Goal: Transaction & Acquisition: Purchase product/service

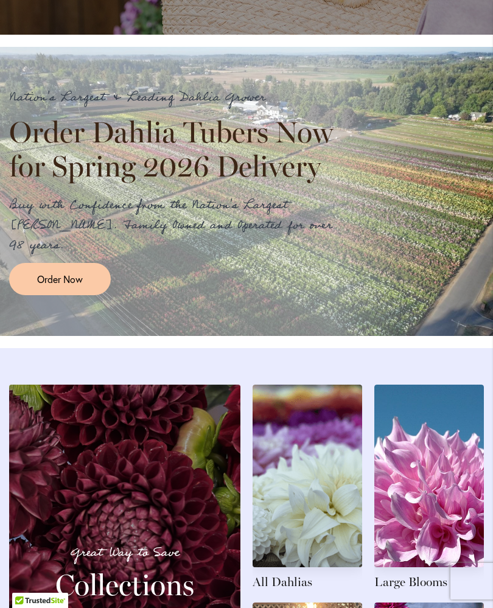
scroll to position [988, 0]
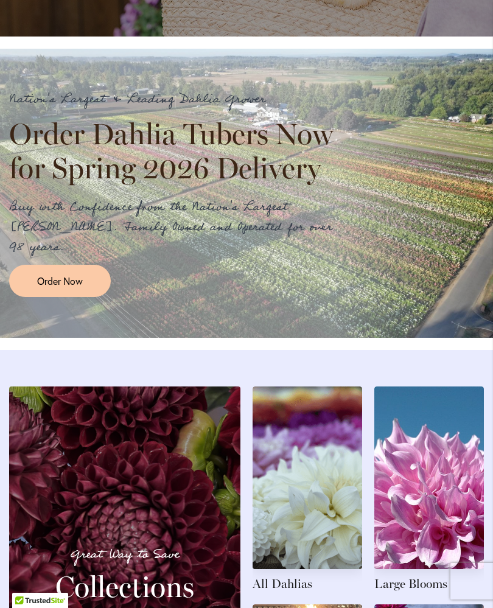
click at [75, 288] on span "Order Now" at bounding box center [60, 281] width 46 height 14
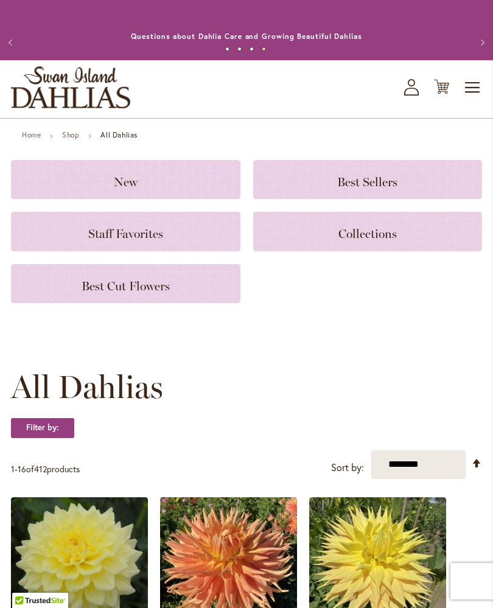
click at [197, 290] on h3 "Best Cut Flowers" at bounding box center [126, 283] width 200 height 13
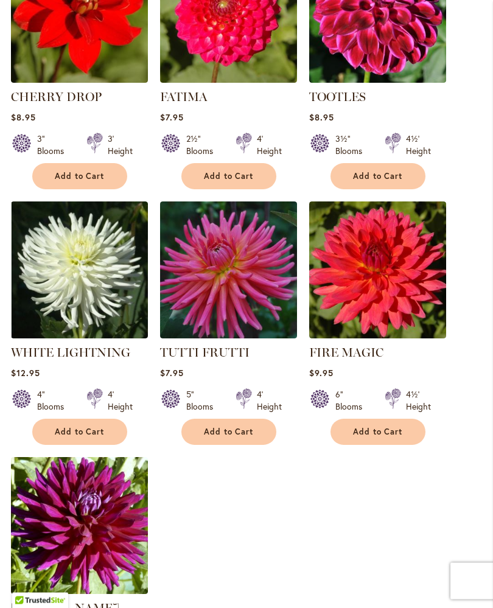
scroll to position [1146, 0]
click at [234, 437] on span "Add to Cart" at bounding box center [229, 432] width 50 height 10
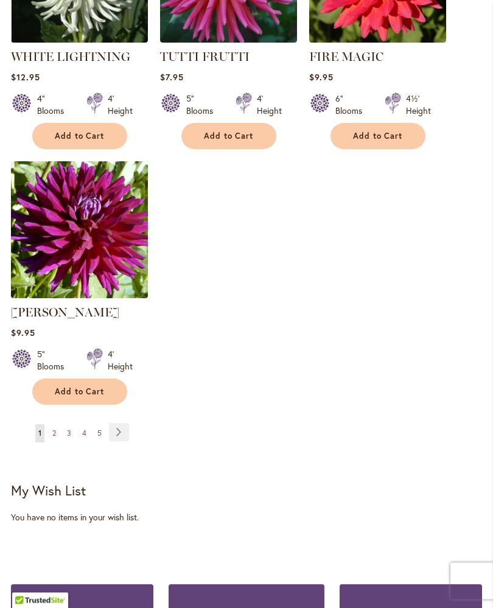
scroll to position [1474, 0]
click at [123, 441] on link "Page Next" at bounding box center [119, 432] width 20 height 18
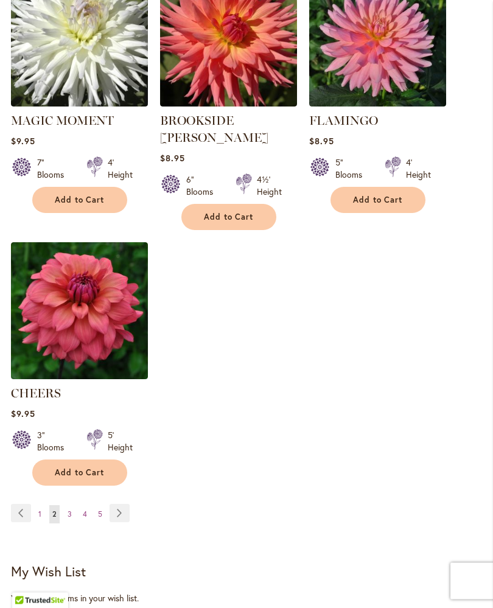
scroll to position [1380, 0]
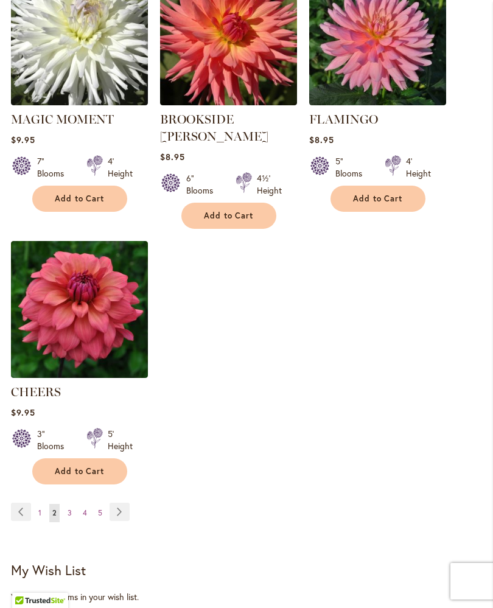
click at [126, 510] on link "Page Next" at bounding box center [120, 512] width 20 height 18
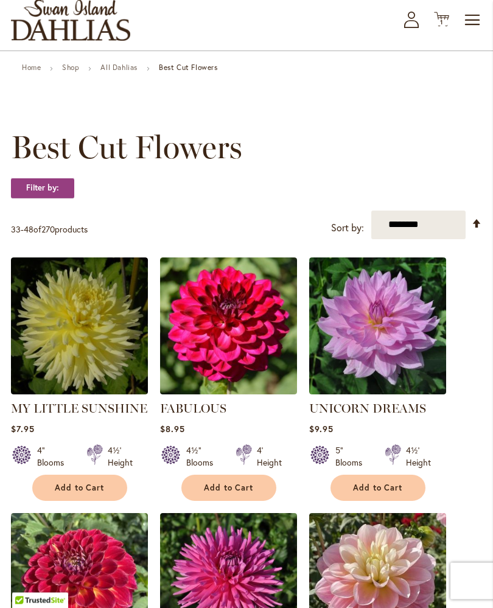
scroll to position [68, 0]
click at [99, 357] on img at bounding box center [79, 326] width 137 height 137
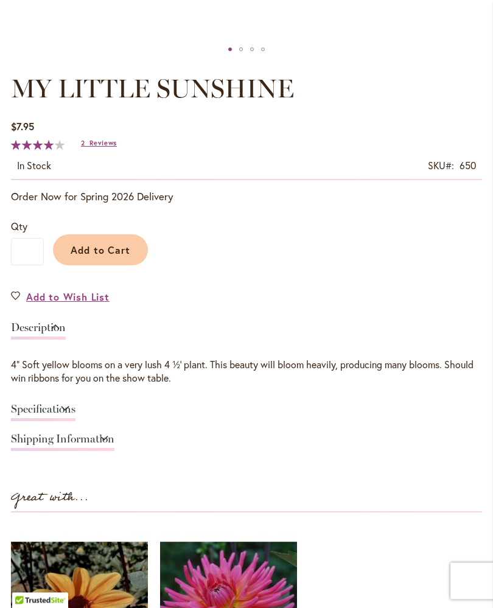
scroll to position [610, 0]
click at [114, 256] on span "Add to Cart" at bounding box center [101, 250] width 60 height 13
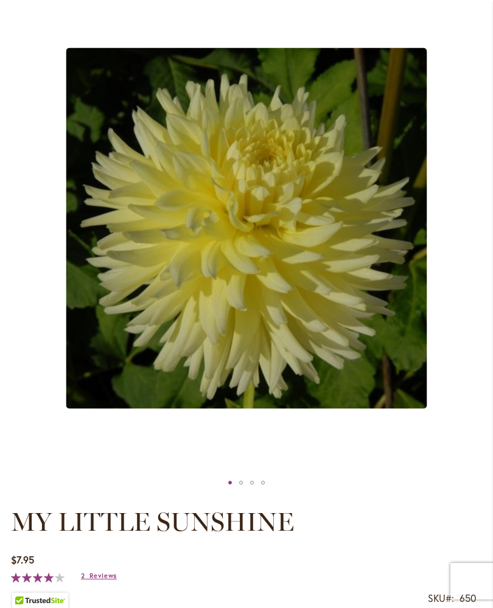
scroll to position [198, 0]
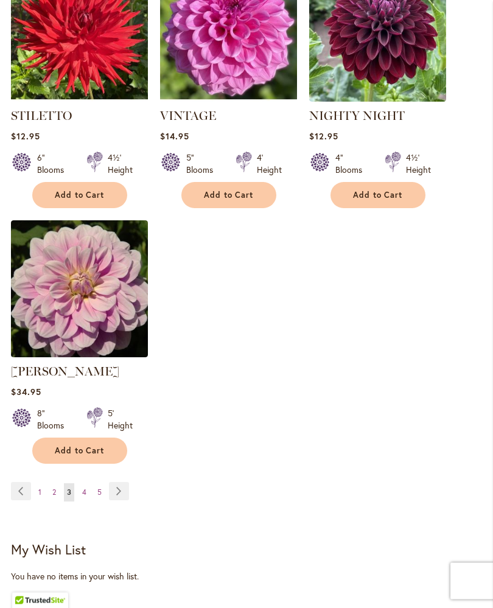
scroll to position [1417, 0]
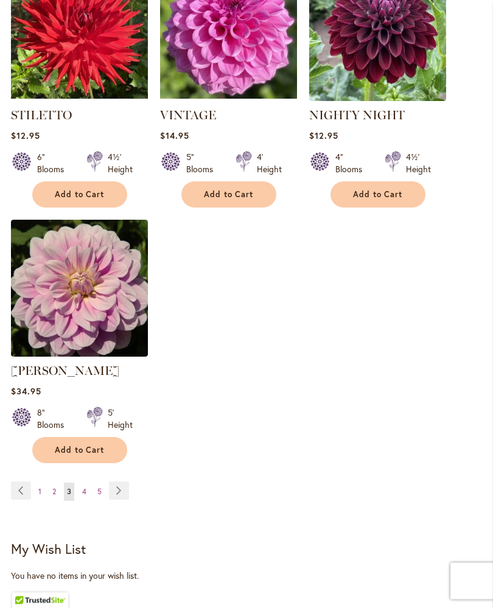
click at [125, 488] on link "Page Next" at bounding box center [119, 491] width 20 height 18
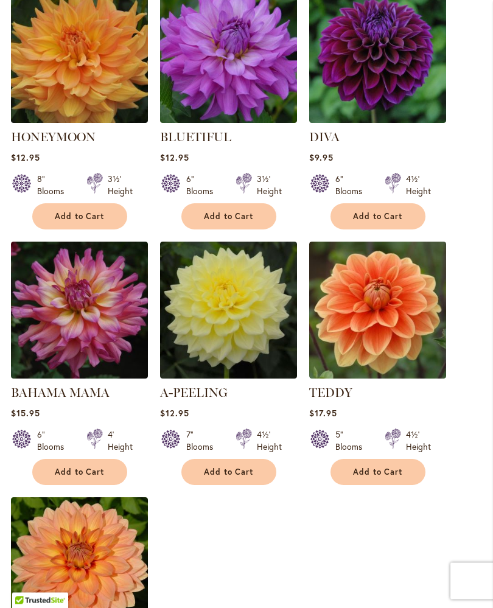
scroll to position [1123, 0]
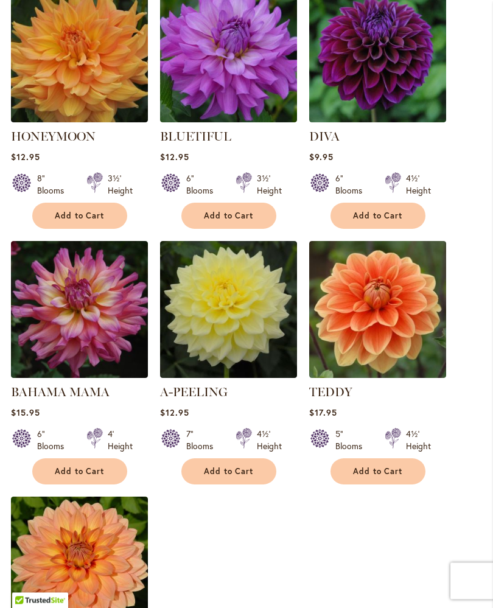
click at [240, 340] on img at bounding box center [228, 310] width 137 height 137
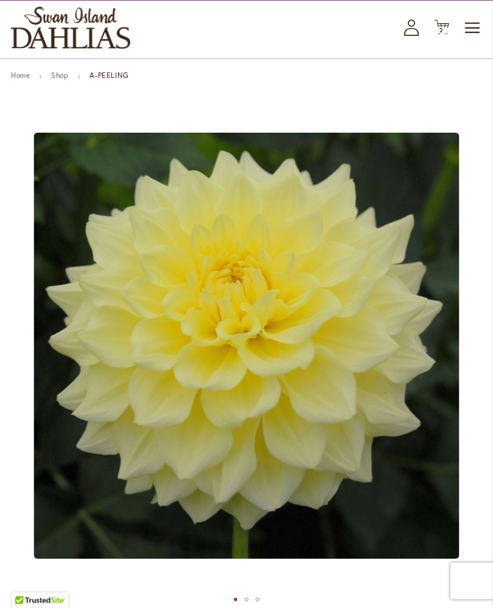
scroll to position [56, 0]
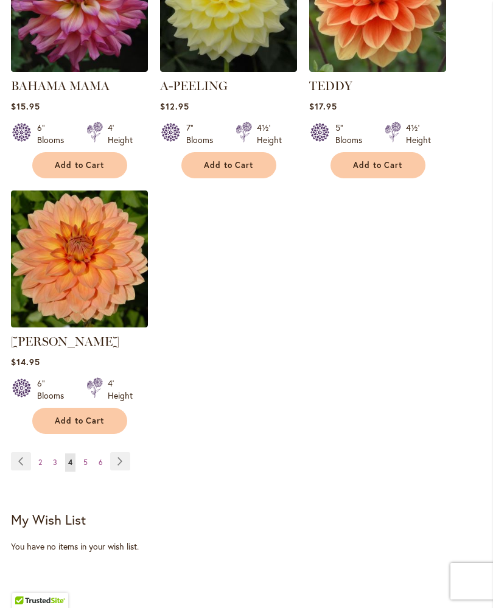
scroll to position [1429, 0]
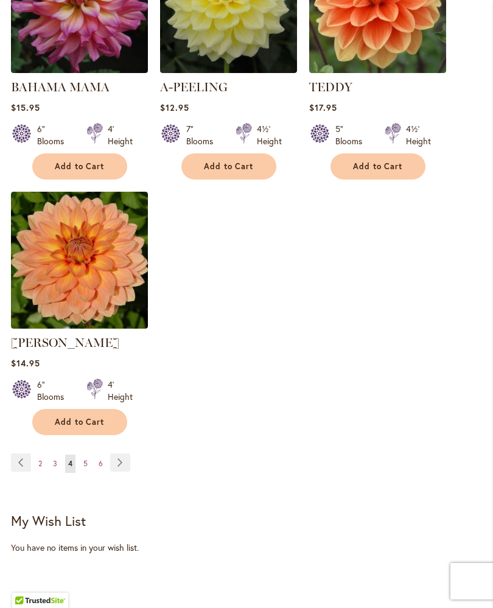
click at [124, 472] on link "Page Next" at bounding box center [120, 463] width 20 height 18
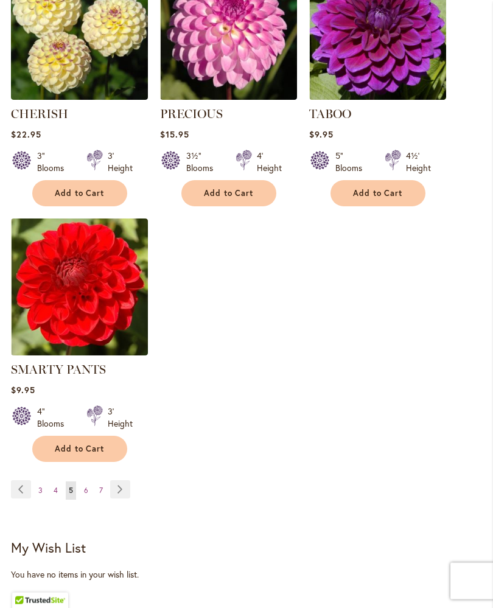
scroll to position [1418, 0]
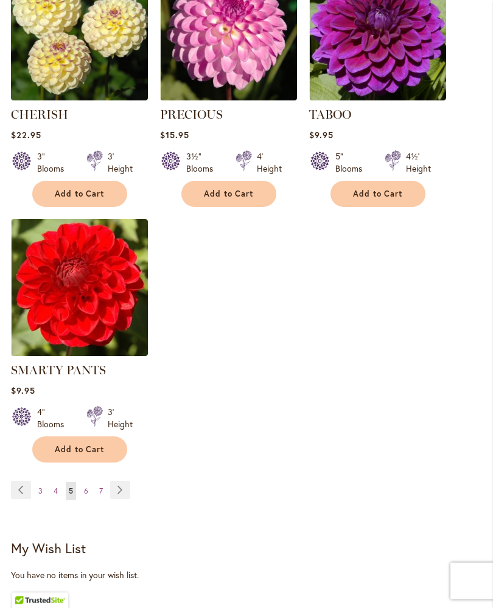
click at [125, 486] on link "Page Next" at bounding box center [120, 491] width 20 height 18
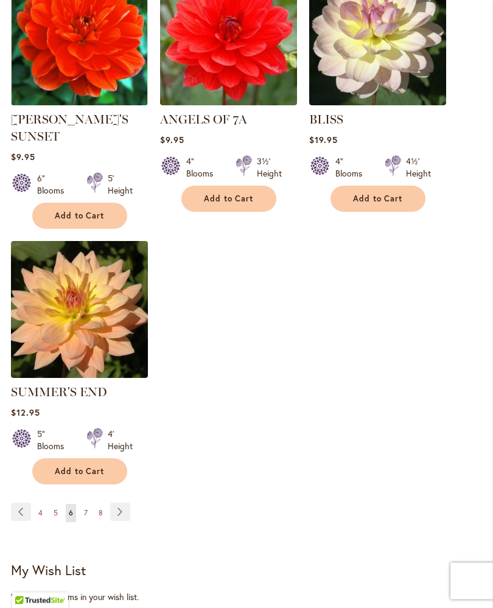
scroll to position [1433, 0]
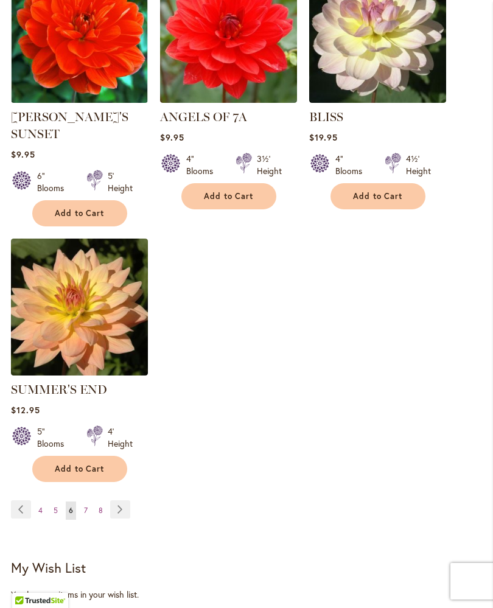
click at [120, 500] on link "Page Next" at bounding box center [120, 509] width 20 height 18
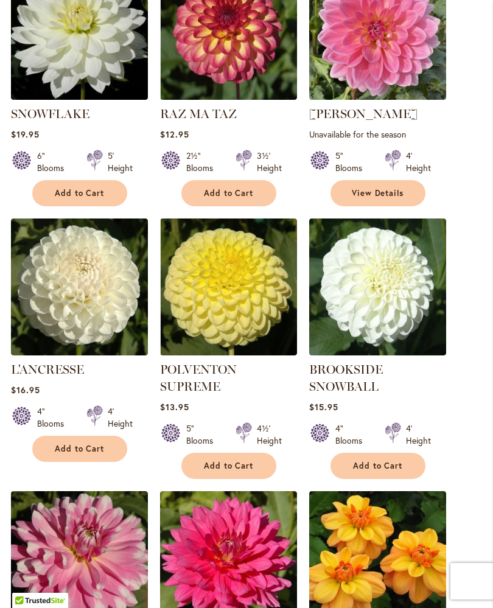
scroll to position [362, 0]
click at [249, 472] on span "Add to Cart" at bounding box center [229, 466] width 50 height 10
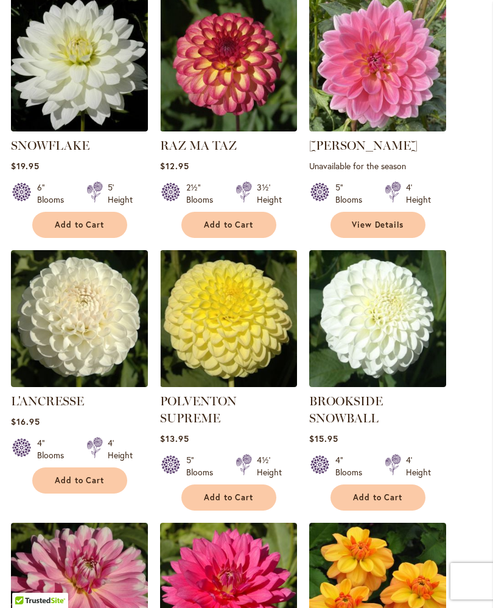
click at [284, 329] on img at bounding box center [228, 318] width 137 height 137
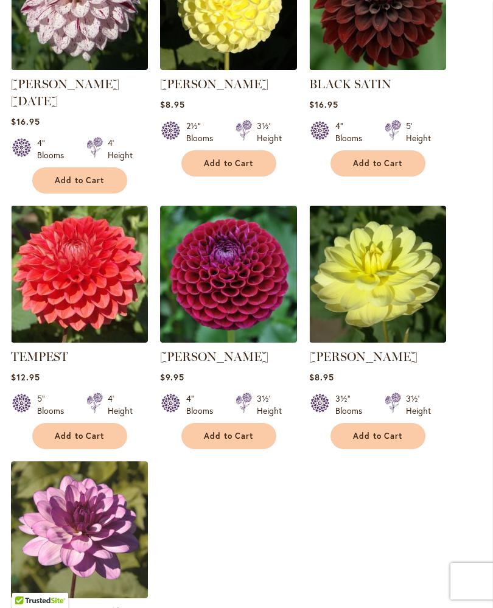
scroll to position [1194, 0]
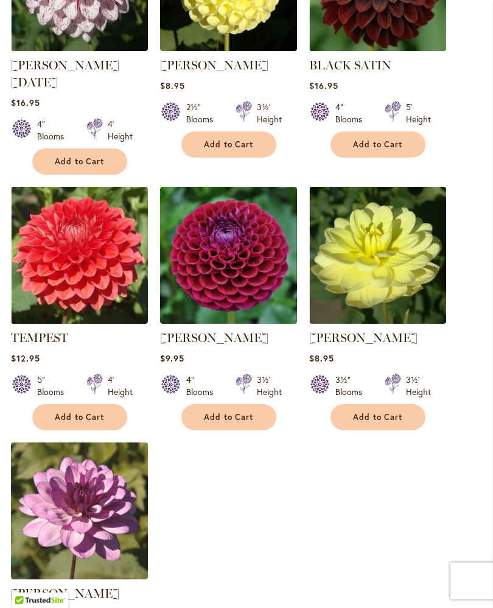
click at [93, 250] on img at bounding box center [79, 256] width 137 height 137
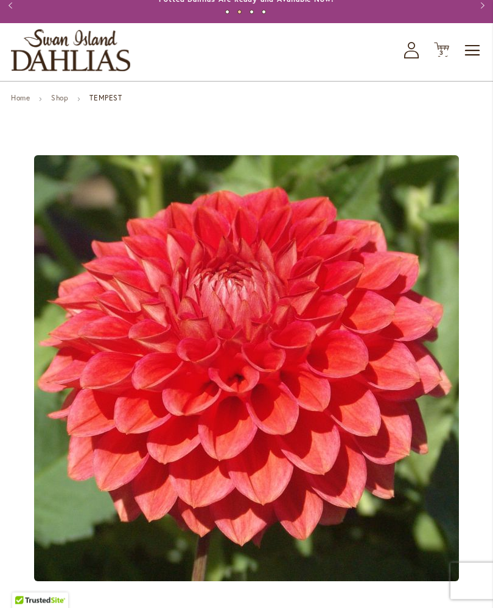
scroll to position [16, 0]
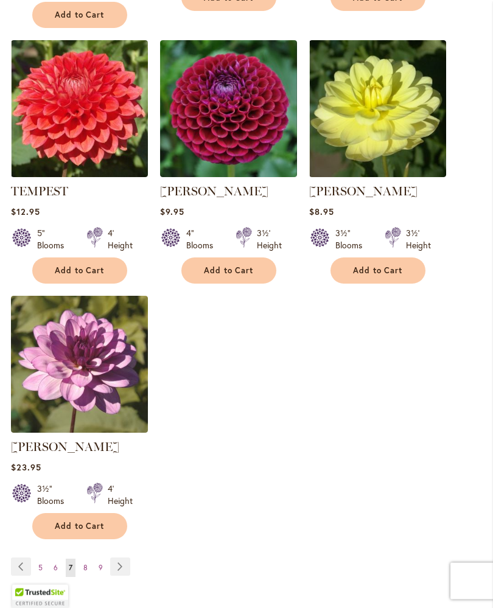
scroll to position [1345, 0]
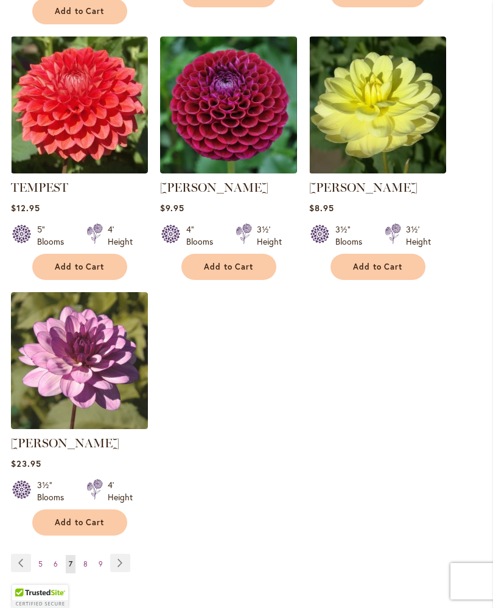
click at [126, 556] on link "Page Next" at bounding box center [120, 563] width 20 height 18
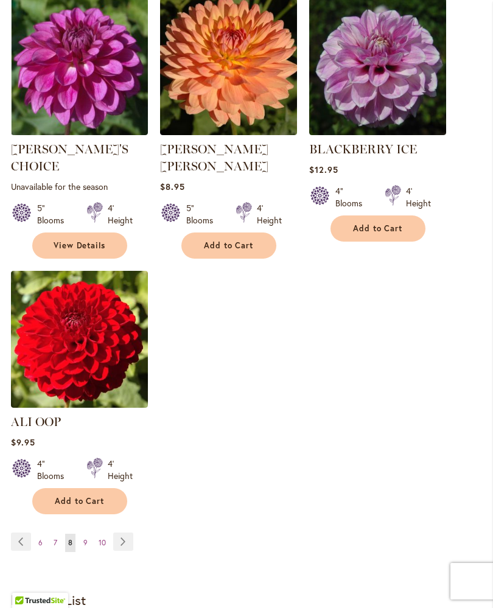
scroll to position [1349, 0]
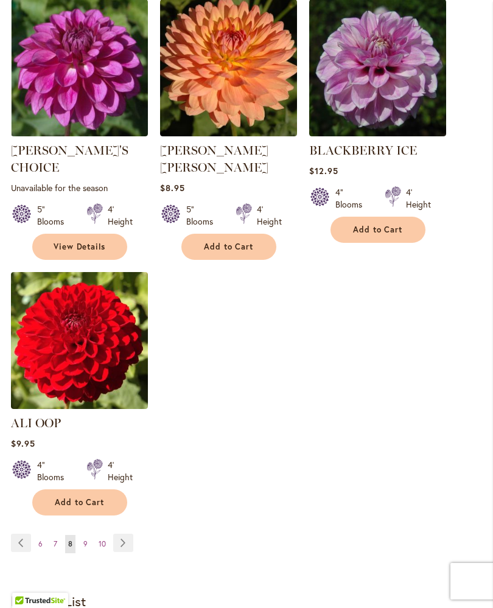
click at [399, 136] on img at bounding box center [377, 67] width 137 height 137
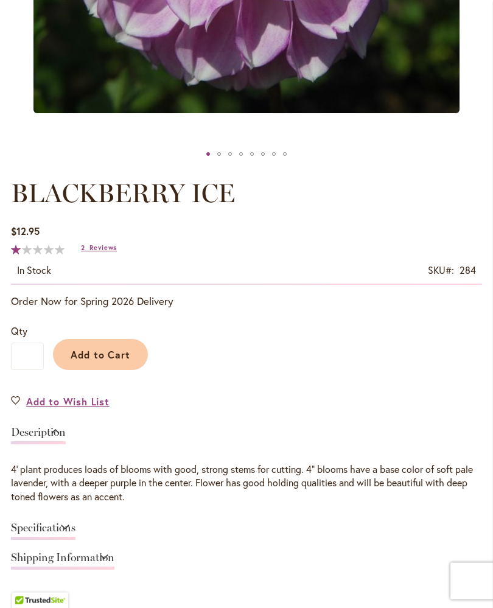
scroll to position [505, 0]
click at [119, 359] on span "Add to Cart" at bounding box center [101, 354] width 60 height 13
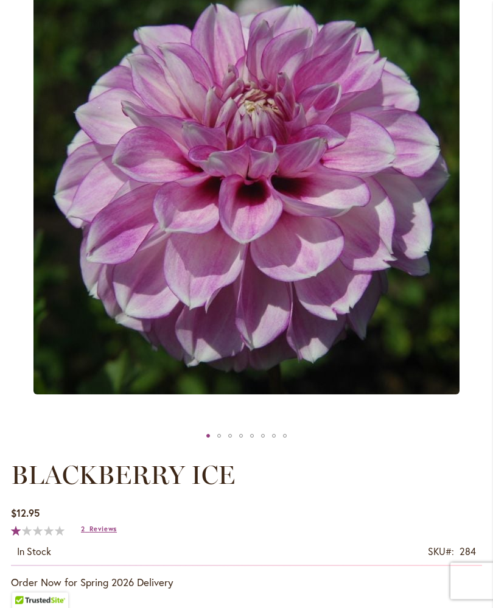
scroll to position [251, 0]
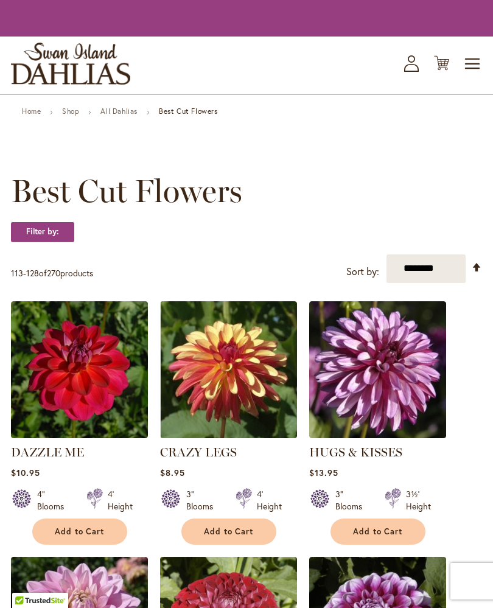
scroll to position [1371, 0]
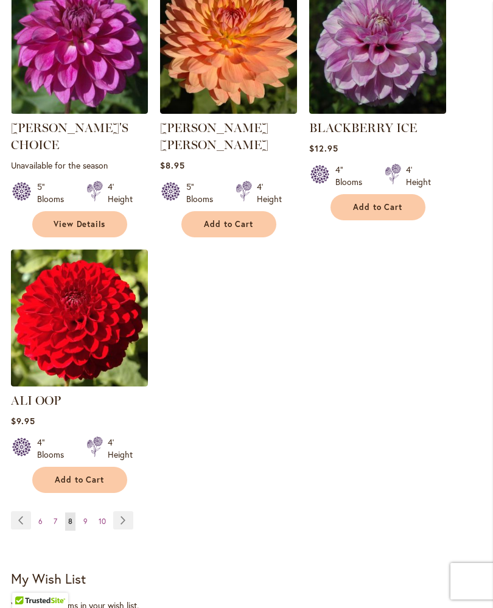
click at [132, 516] on link "Page Next" at bounding box center [123, 520] width 20 height 18
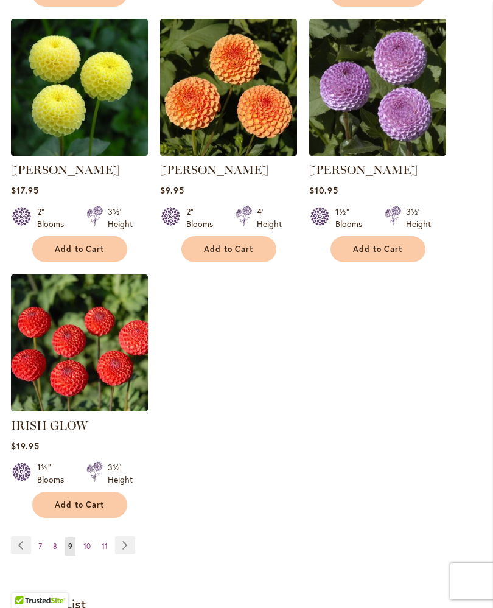
scroll to position [1381, 0]
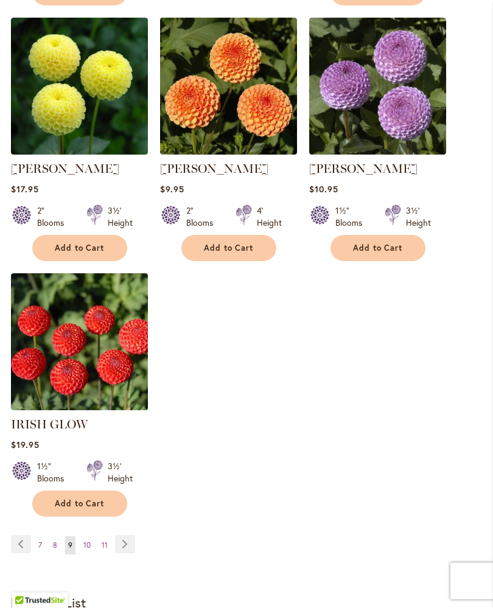
click at [124, 536] on link "Page Next" at bounding box center [125, 545] width 20 height 18
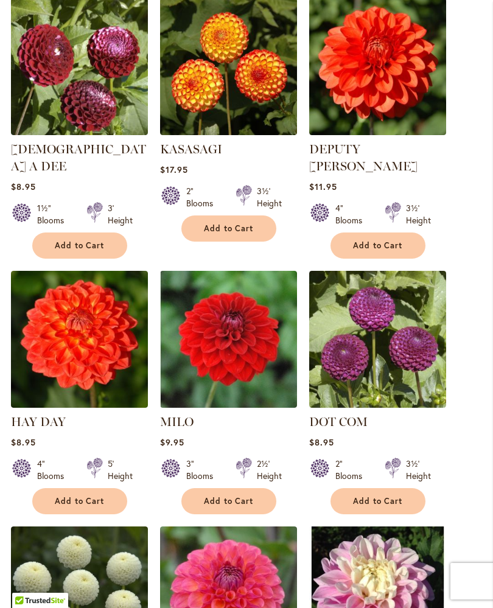
scroll to position [346, 0]
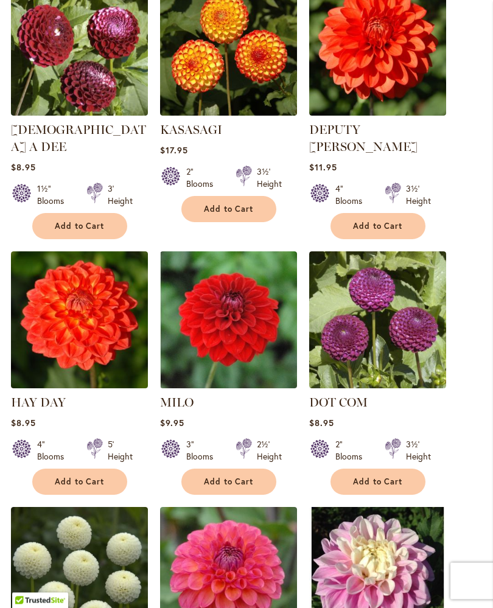
click at [265, 339] on img at bounding box center [228, 320] width 137 height 137
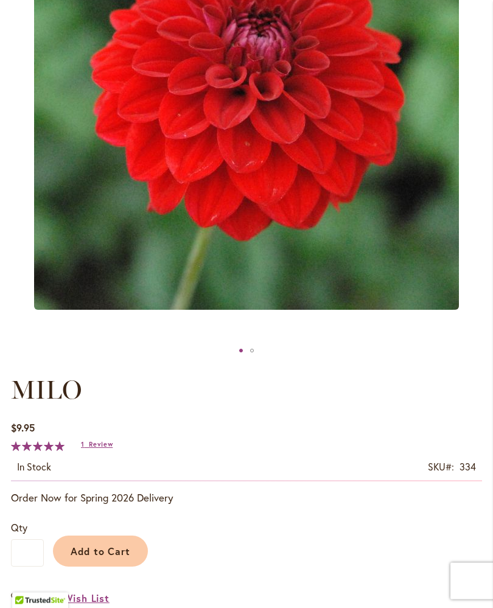
scroll to position [292, 0]
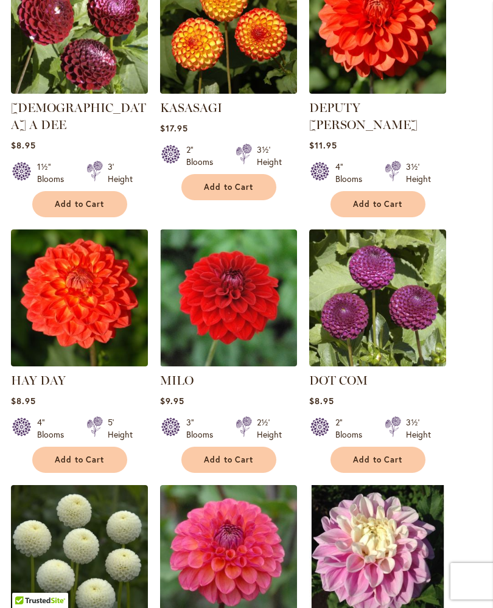
scroll to position [368, 0]
click at [85, 310] on img at bounding box center [79, 298] width 137 height 137
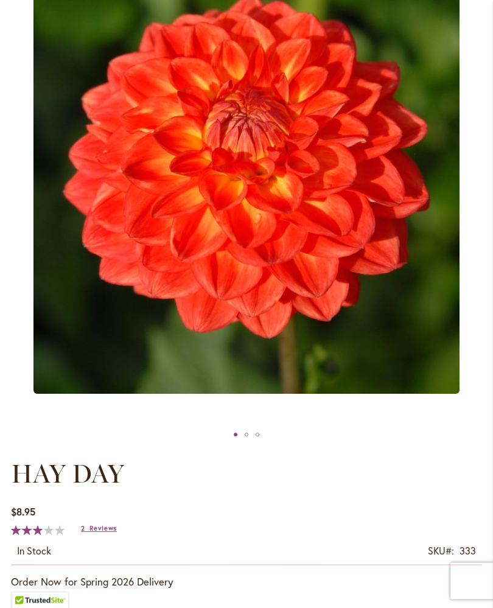
scroll to position [216, 0]
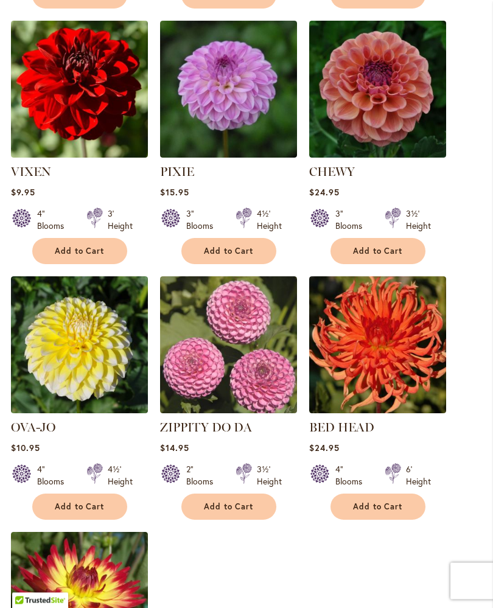
scroll to position [1090, 0]
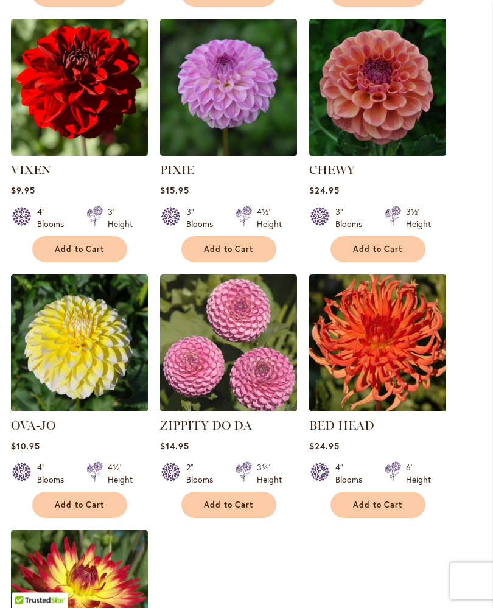
click at [100, 335] on img at bounding box center [79, 343] width 137 height 137
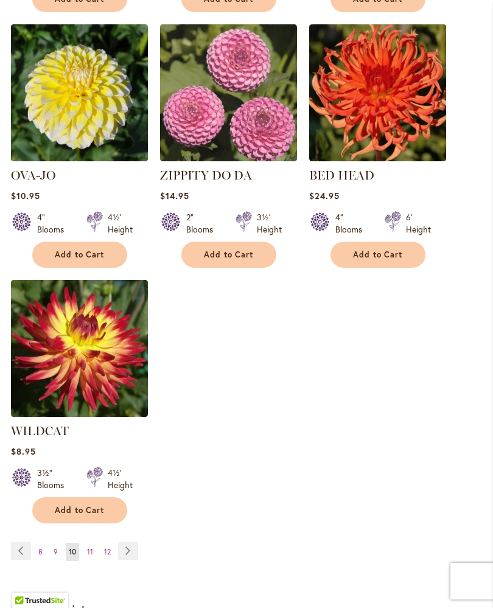
scroll to position [1363, 0]
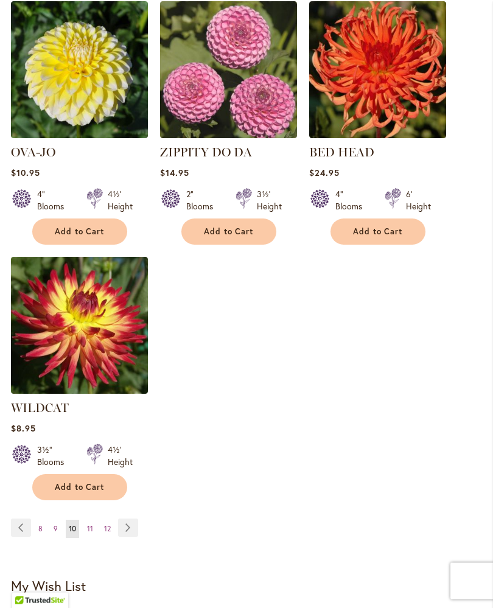
click at [130, 525] on link "Page Next" at bounding box center [128, 528] width 20 height 18
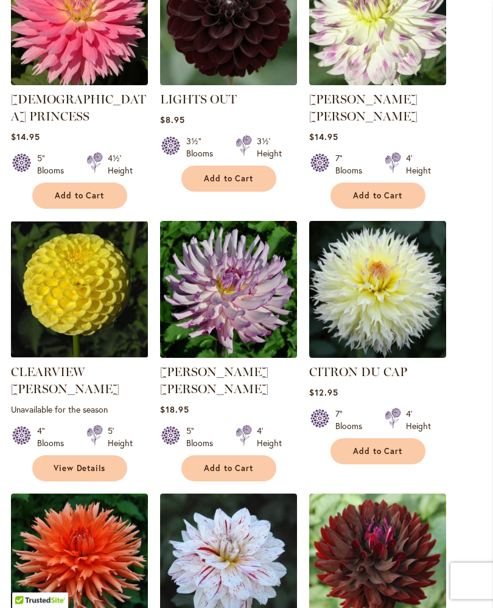
scroll to position [889, 0]
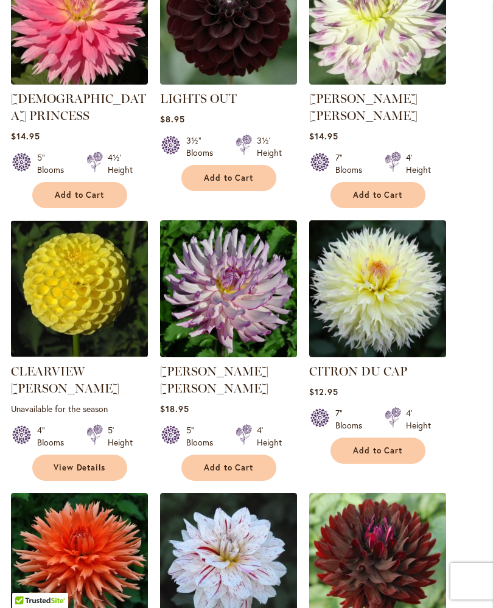
click at [101, 306] on img at bounding box center [79, 288] width 137 height 137
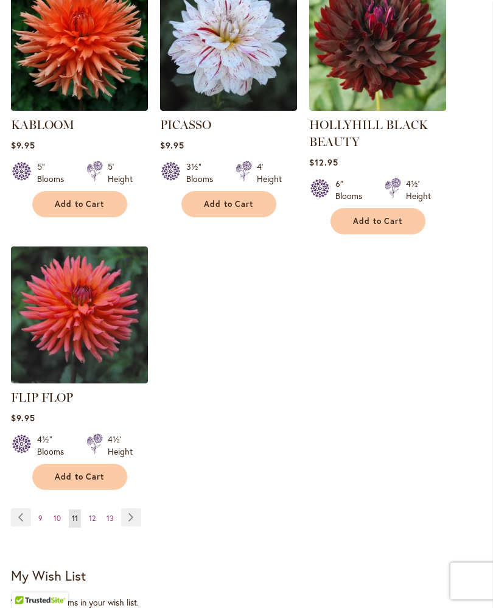
scroll to position [1408, 0]
click at [133, 508] on link "Page Next" at bounding box center [131, 517] width 20 height 18
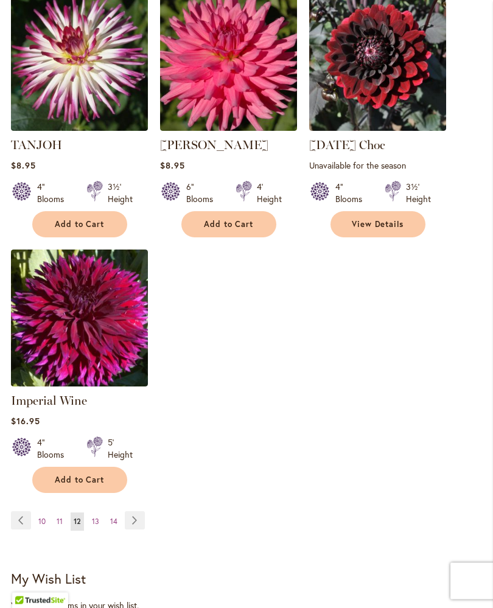
scroll to position [1389, 0]
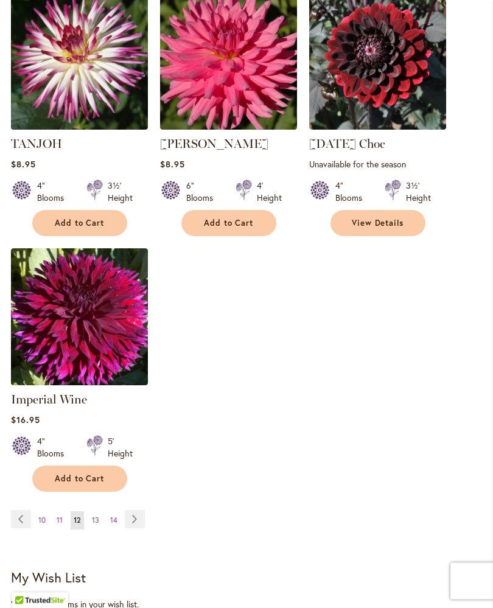
click at [141, 511] on link "Page Next" at bounding box center [135, 520] width 20 height 18
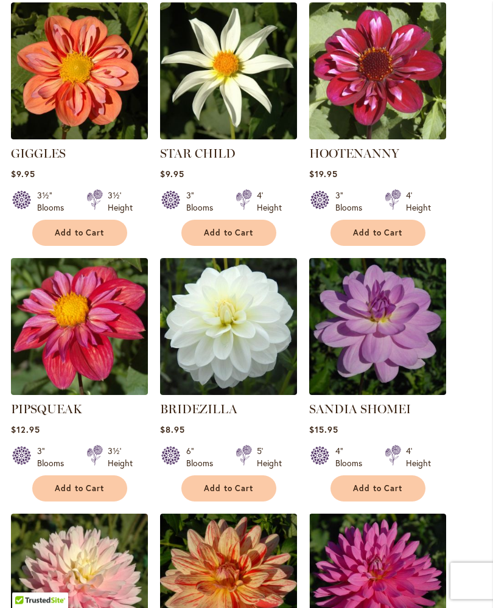
scroll to position [600, 0]
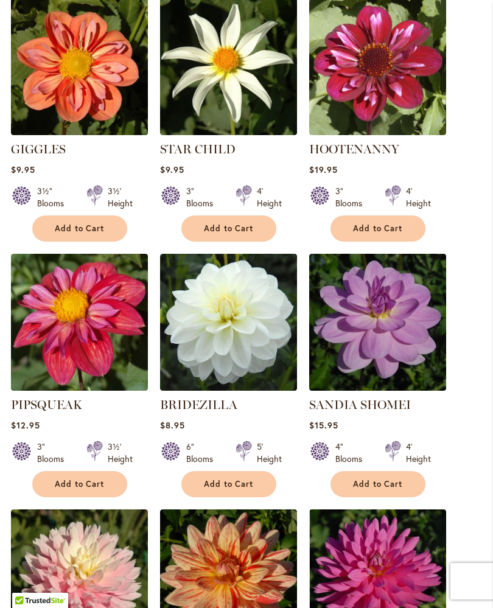
click at [250, 341] on img at bounding box center [228, 322] width 137 height 137
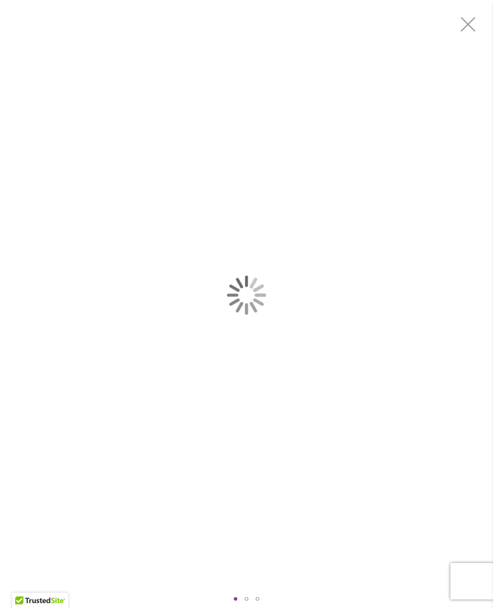
scroll to position [22, 0]
click at [397, 376] on div "BRIDEZILLA" at bounding box center [239, 295] width 493 height 590
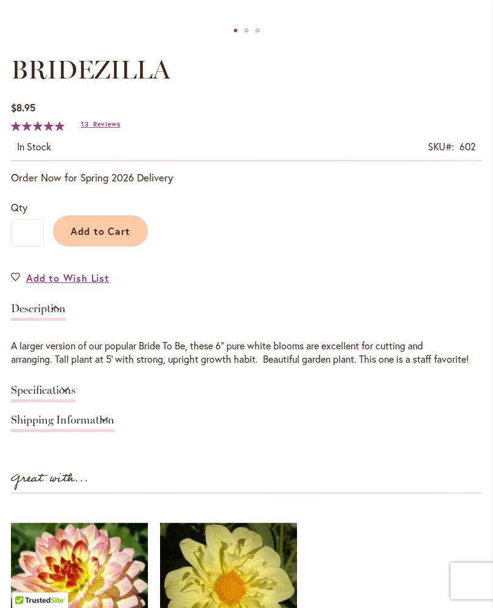
scroll to position [629, 0]
click at [475, 390] on div "Specifications" at bounding box center [246, 394] width 471 height 30
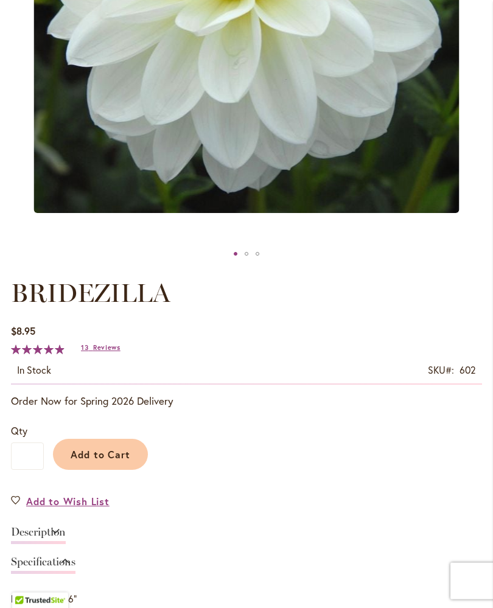
click at [132, 471] on button "Add to Cart" at bounding box center [100, 455] width 95 height 31
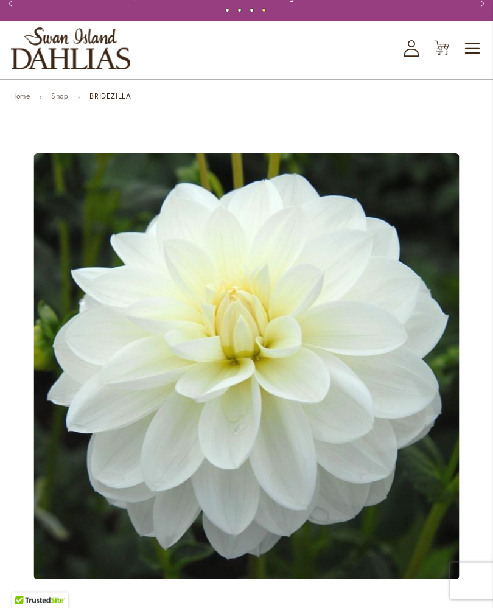
scroll to position [0, 0]
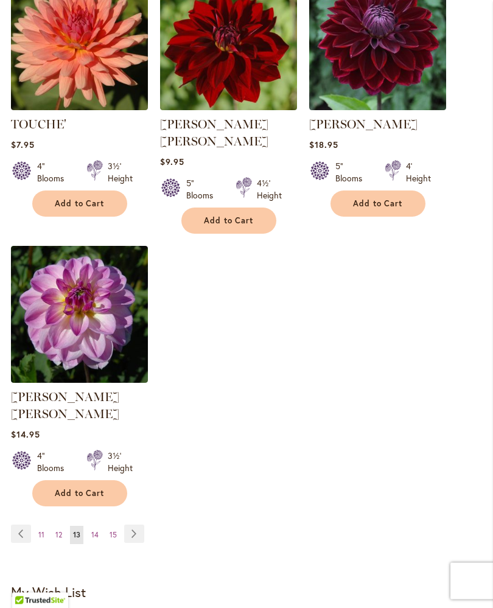
scroll to position [1409, 0]
click at [137, 525] on link "Page Next" at bounding box center [134, 534] width 20 height 18
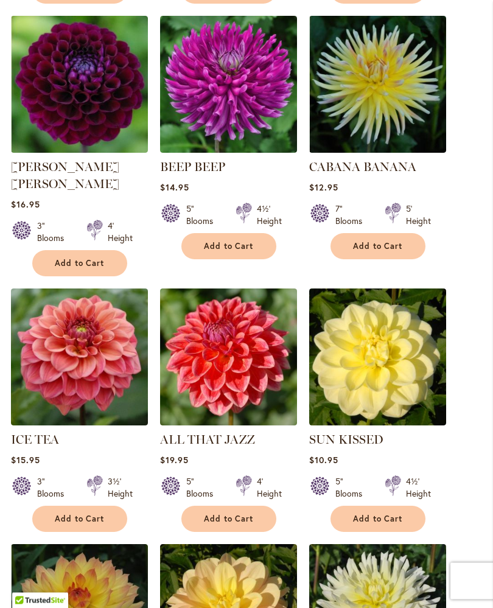
scroll to position [566, 0]
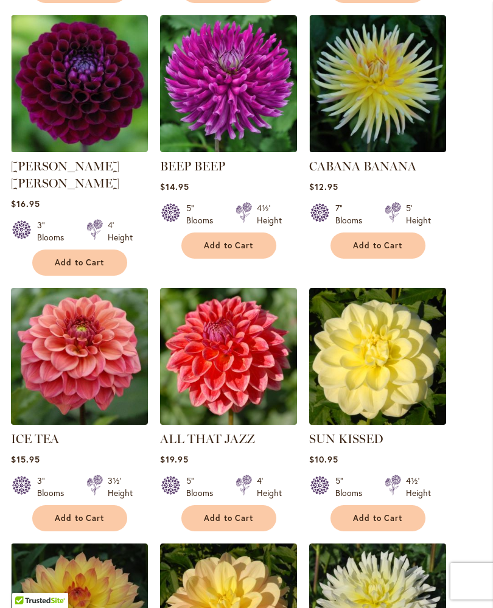
click at [381, 381] on img at bounding box center [377, 356] width 137 height 137
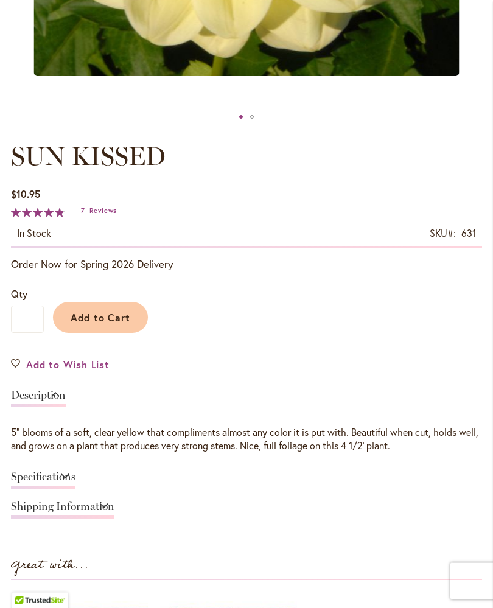
scroll to position [542, 0]
click at [75, 488] on link "Specifications" at bounding box center [43, 480] width 65 height 18
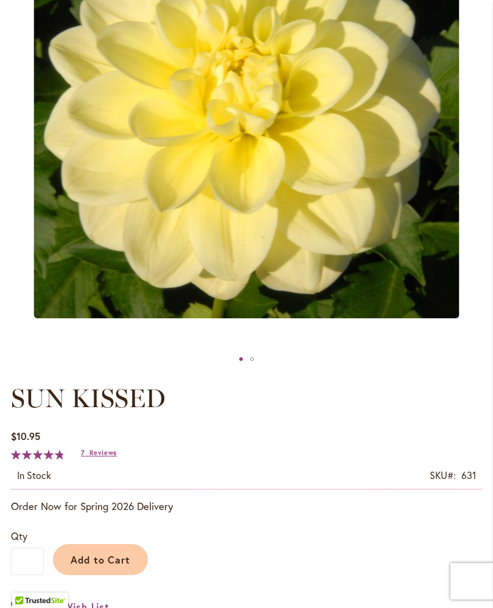
scroll to position [297, 0]
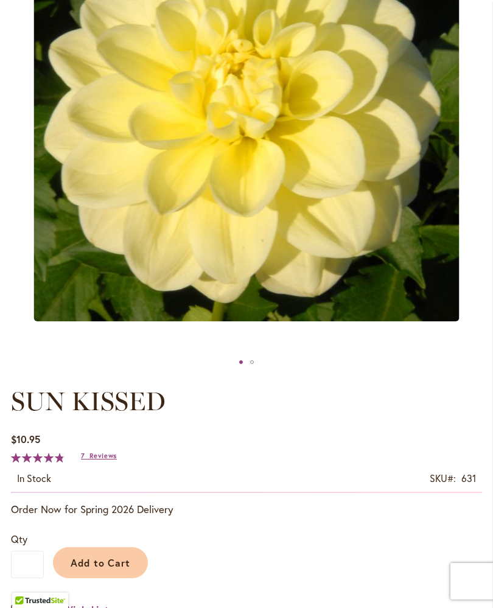
click at [139, 575] on button "Add to Cart" at bounding box center [100, 562] width 95 height 31
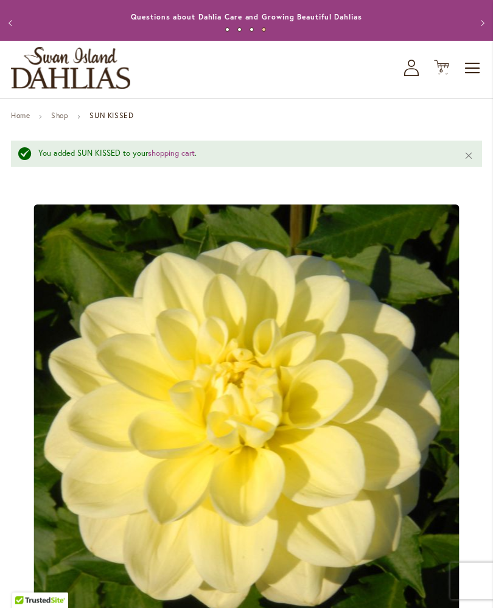
scroll to position [15, 0]
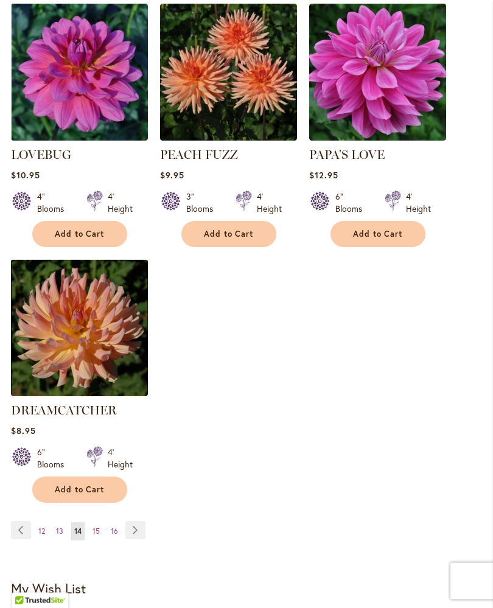
scroll to position [1363, 0]
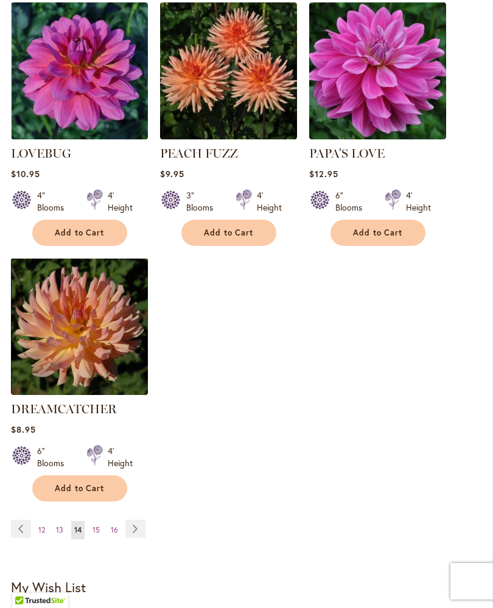
click at [143, 525] on link "Page Next" at bounding box center [135, 529] width 20 height 18
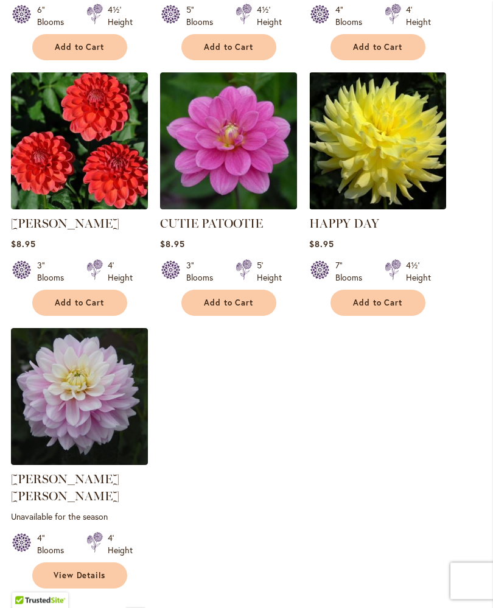
scroll to position [1310, 0]
click at [144, 607] on link "Page Next" at bounding box center [135, 616] width 20 height 18
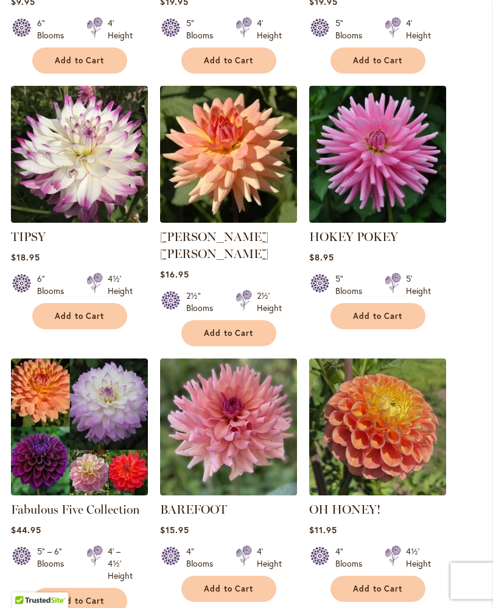
scroll to position [750, 0]
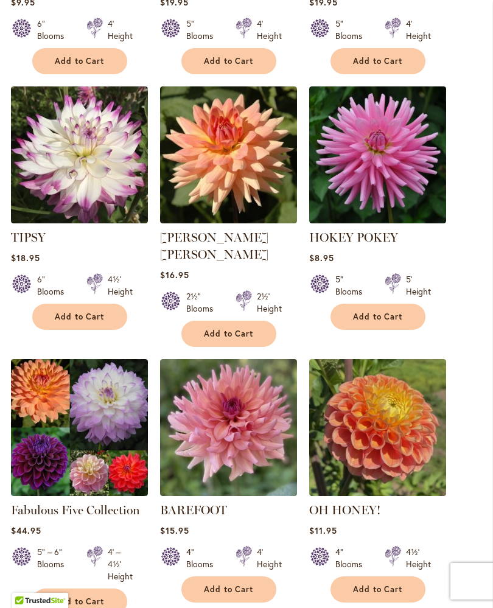
click at [395, 197] on img at bounding box center [377, 154] width 137 height 137
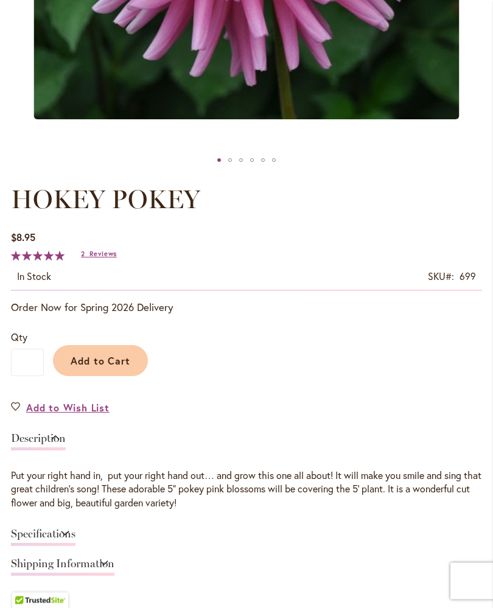
scroll to position [499, 0]
click at [75, 539] on link "Specifications" at bounding box center [43, 537] width 65 height 18
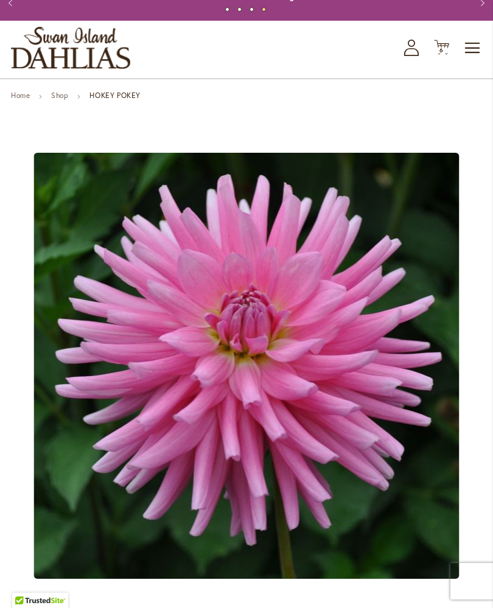
scroll to position [0, 0]
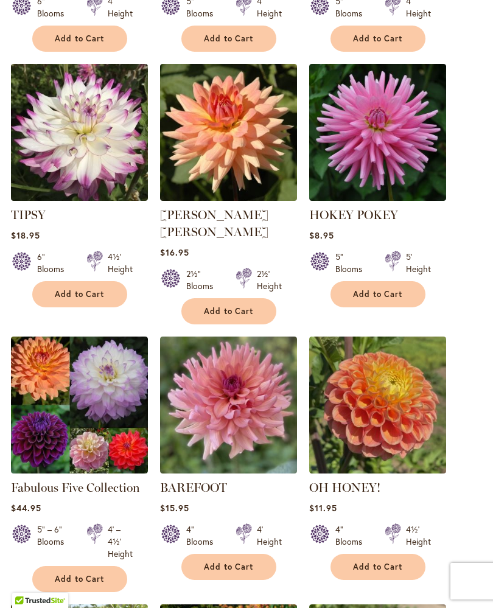
scroll to position [773, 0]
click at [391, 300] on span "Add to Cart" at bounding box center [378, 294] width 50 height 10
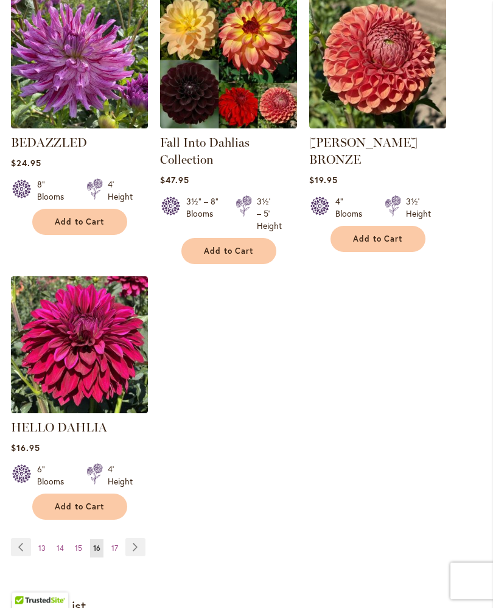
scroll to position [1419, 0]
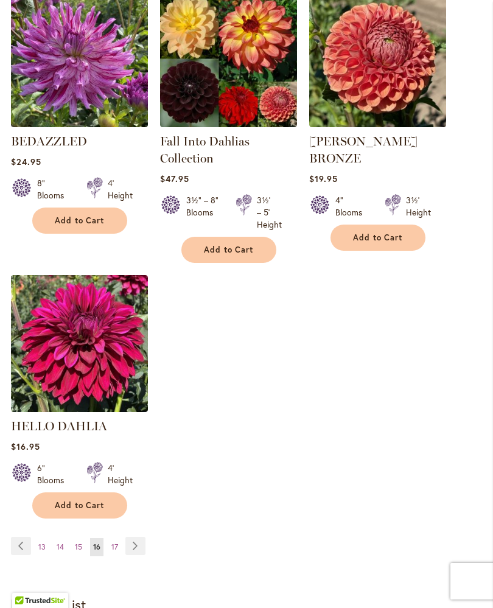
click at [139, 547] on link "Page Next" at bounding box center [135, 546] width 20 height 18
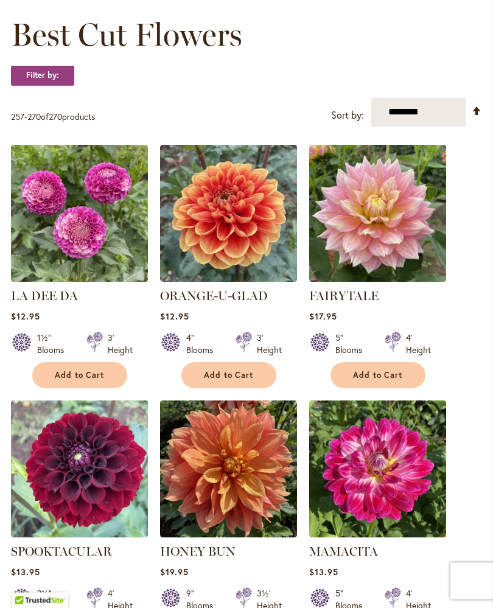
scroll to position [180, 0]
click at [416, 126] on select "**********" at bounding box center [418, 112] width 94 height 29
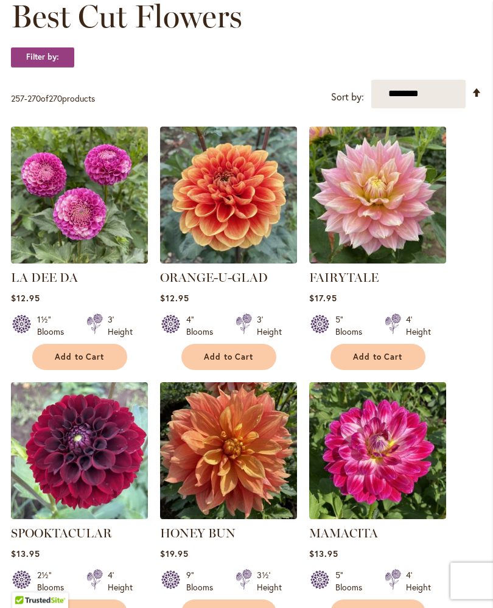
scroll to position [181, 0]
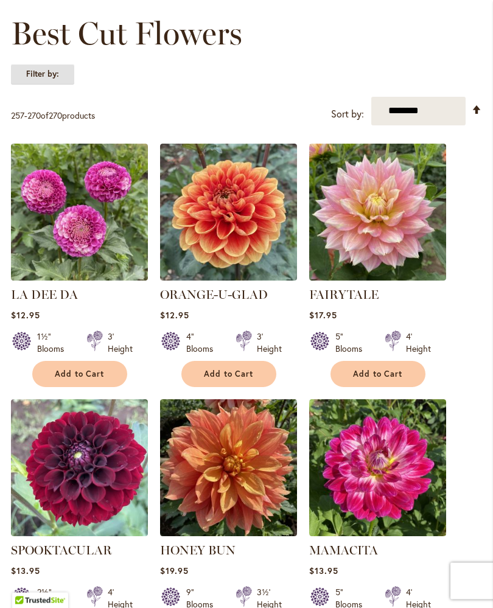
click at [73, 82] on strong "Filter by:" at bounding box center [42, 75] width 63 height 21
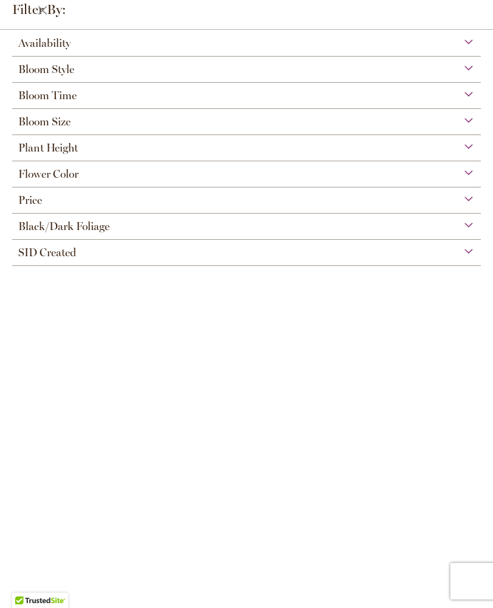
scroll to position [0, 0]
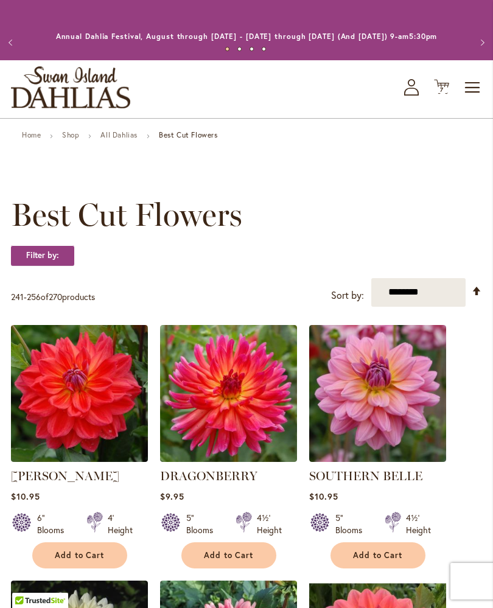
click at [445, 94] on icon at bounding box center [441, 87] width 15 height 15
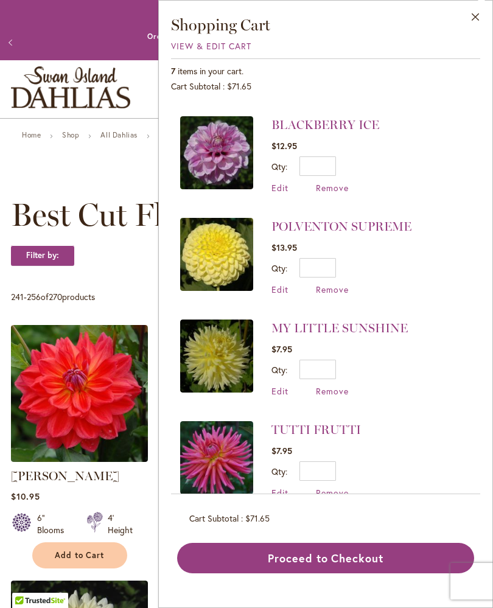
click at [256, 44] on div "View & Edit Cart" at bounding box center [325, 46] width 309 height 12
click at [212, 46] on span "View & Edit Cart" at bounding box center [211, 46] width 80 height 12
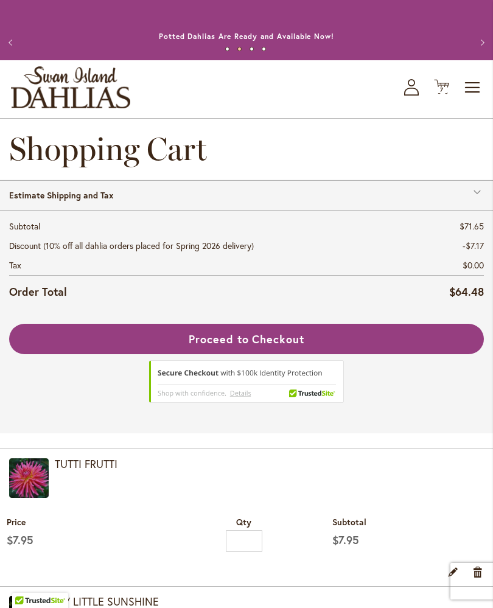
click at [426, 350] on button "Proceed to Checkout" at bounding box center [246, 339] width 475 height 30
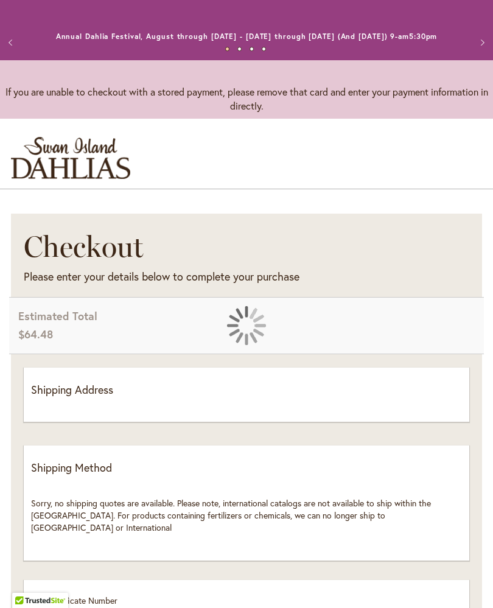
select select "**"
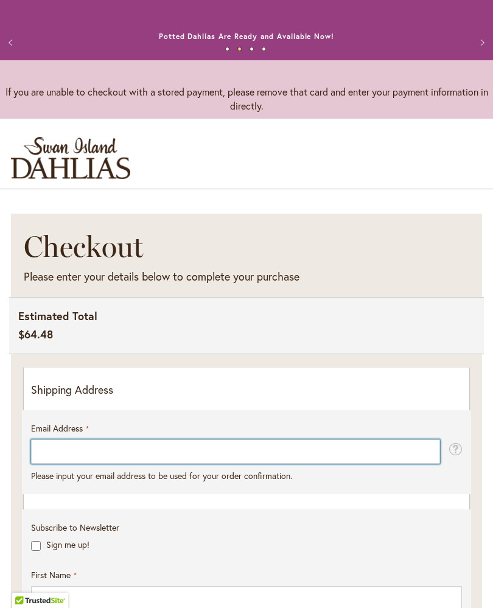
click at [115, 464] on input "Email Address" at bounding box center [235, 452] width 409 height 24
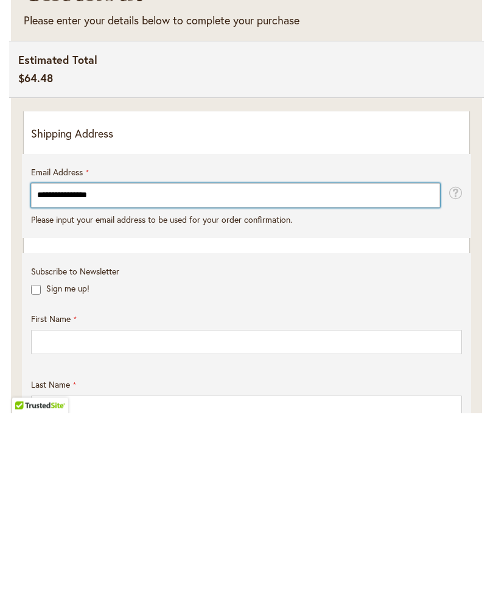
type input "**********"
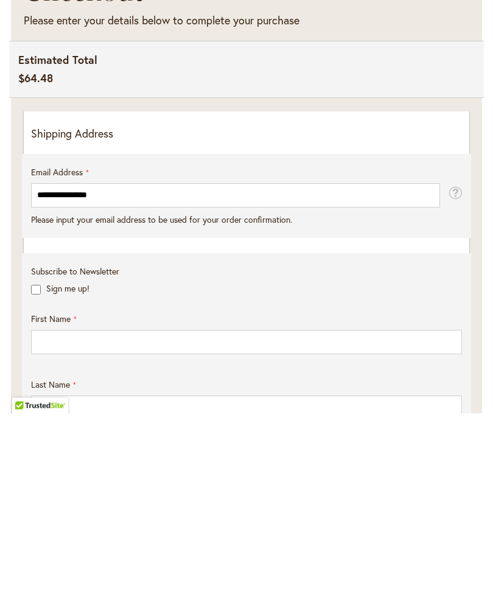
scroll to position [256, 0]
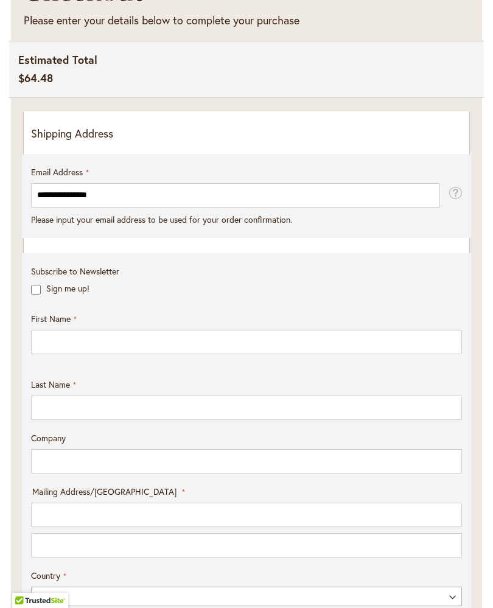
click at [102, 238] on fieldset "**********" at bounding box center [246, 202] width 431 height 72
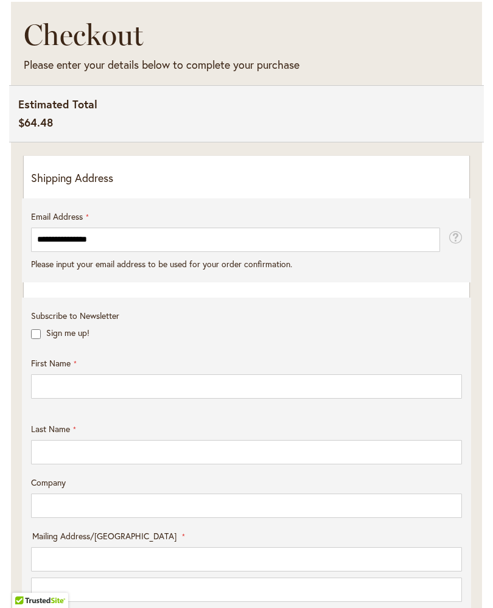
scroll to position [211, 0]
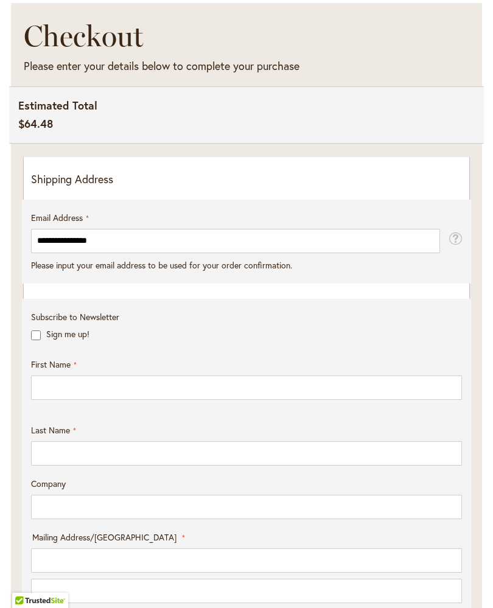
click at [197, 284] on fieldset "**********" at bounding box center [246, 248] width 431 height 72
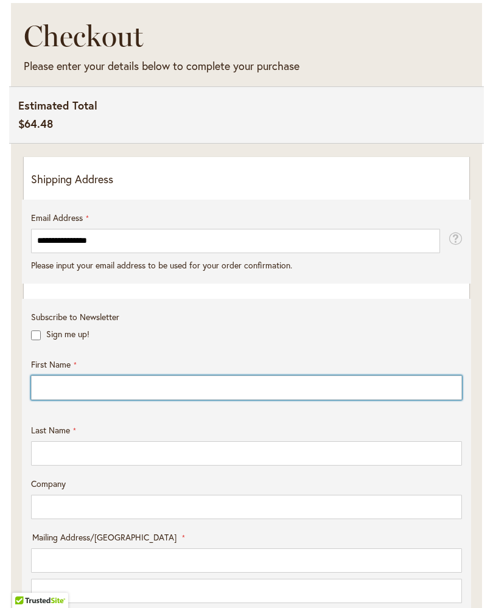
click at [201, 400] on input "First Name" at bounding box center [246, 388] width 431 height 24
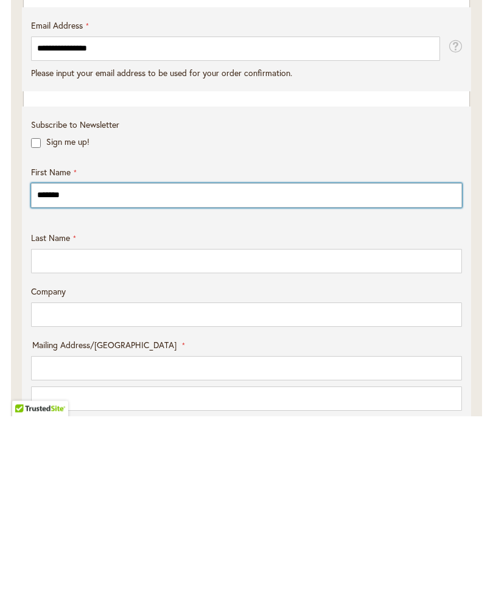
type input "*******"
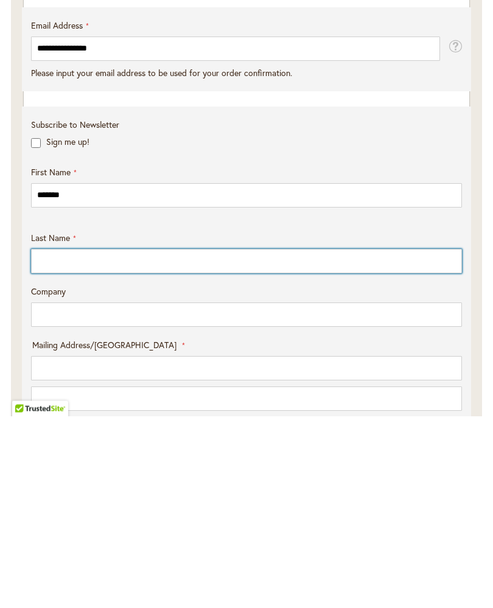
click at [197, 441] on input "Last Name" at bounding box center [246, 453] width 431 height 24
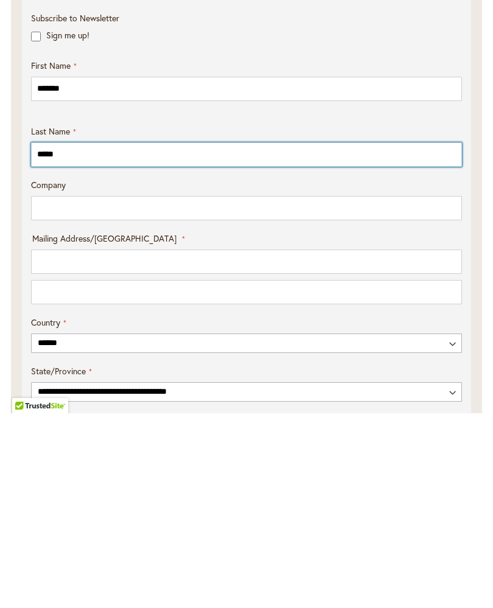
scroll to position [317, 0]
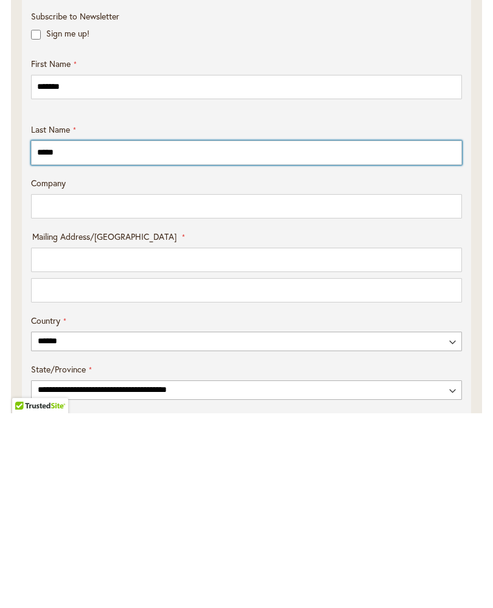
type input "*****"
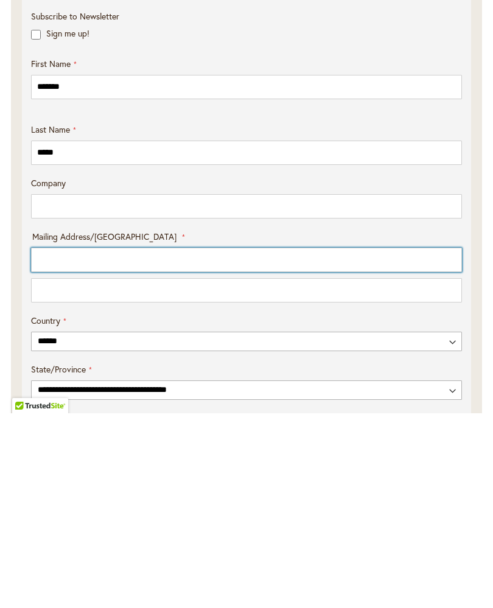
click at [94, 443] on input "Mailing Address/PO BOX: Line 1" at bounding box center [246, 455] width 431 height 24
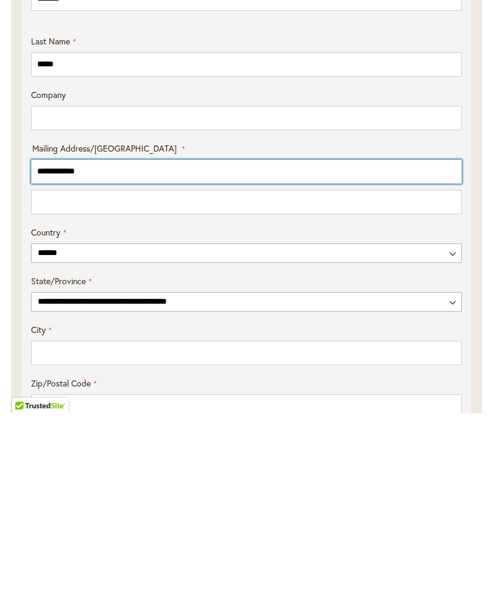
scroll to position [406, 0]
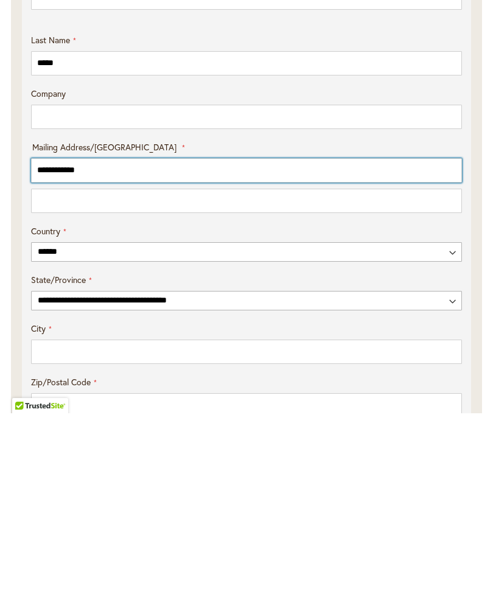
type input "**********"
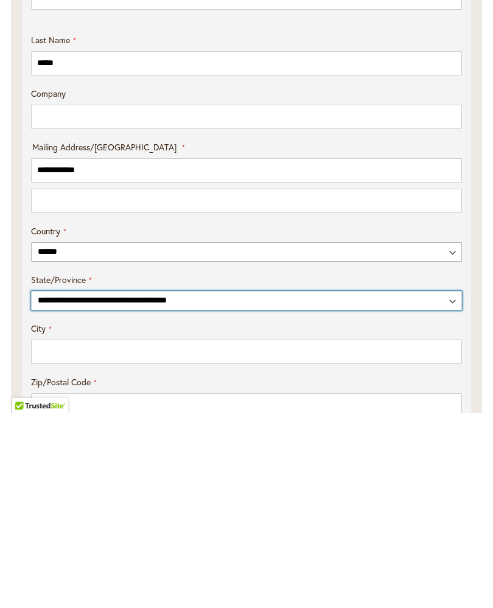
click at [456, 486] on select "**********" at bounding box center [246, 495] width 431 height 19
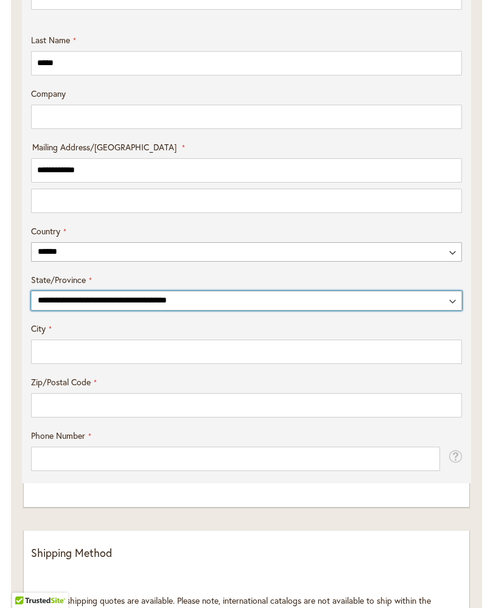
select select "**"
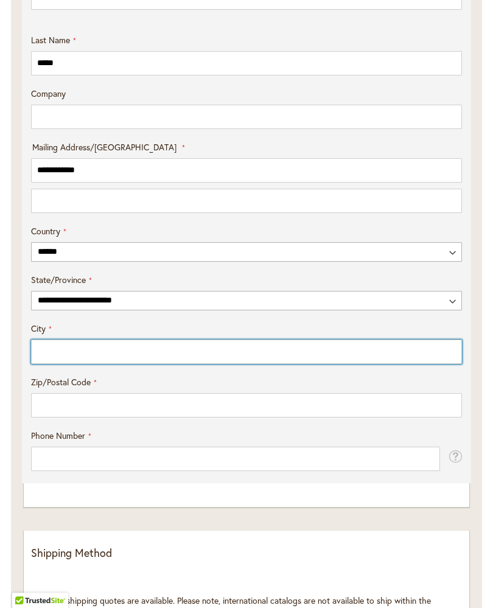
click at [97, 353] on input "City" at bounding box center [246, 352] width 431 height 24
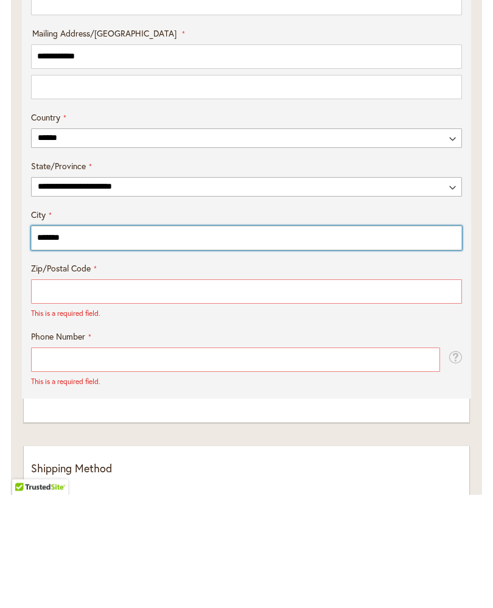
type input "*******"
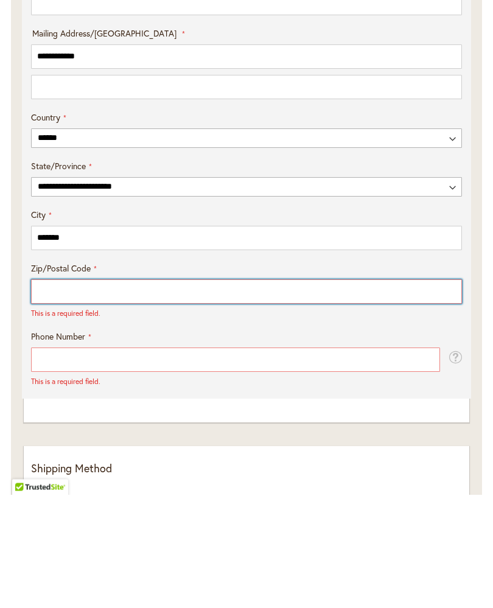
click at [195, 393] on input "Zip/Postal Code" at bounding box center [246, 405] width 431 height 24
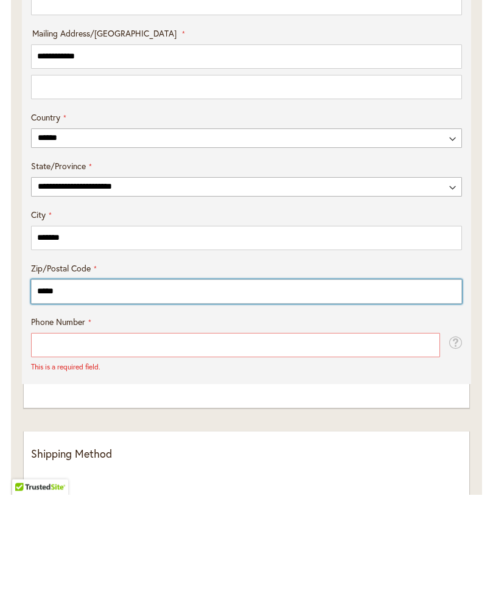
type input "*****"
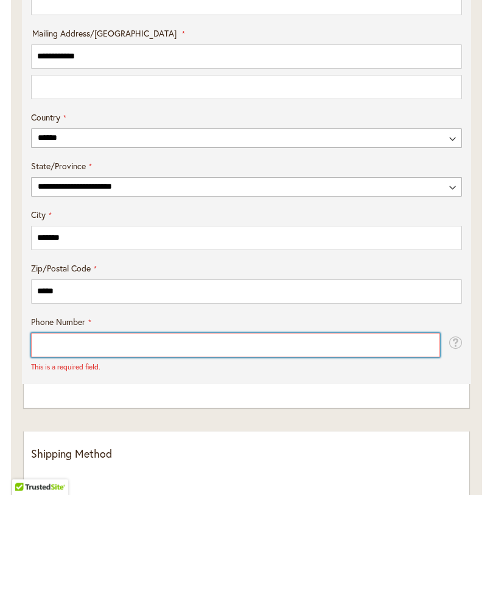
click at [158, 447] on input "Phone Number" at bounding box center [235, 459] width 409 height 24
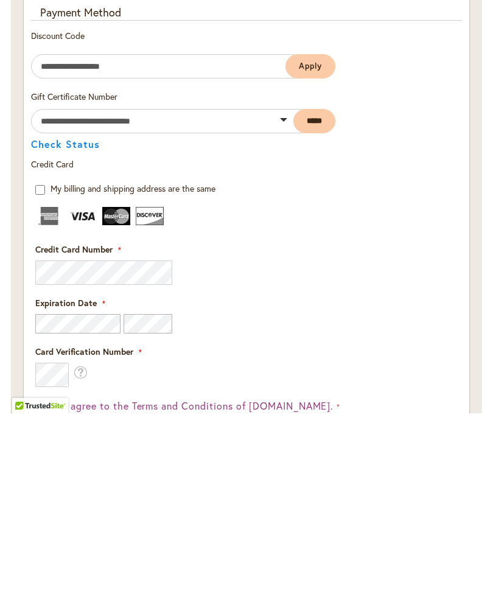
scroll to position [1293, 0]
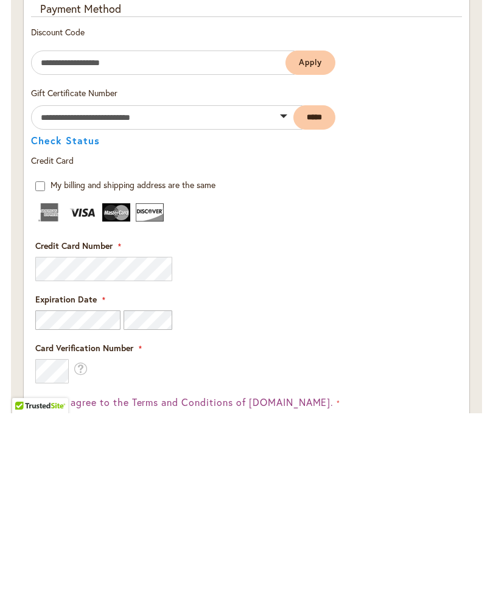
type input "**********"
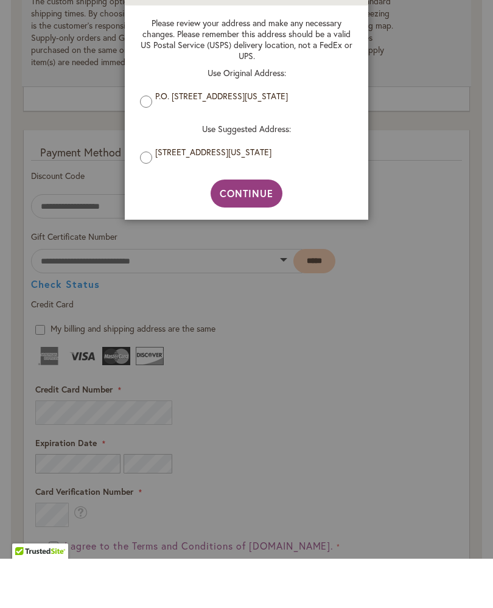
click at [133, 103] on div "Please review your address and make any necessary changes. Please remember this…" at bounding box center [246, 142] width 237 height 174
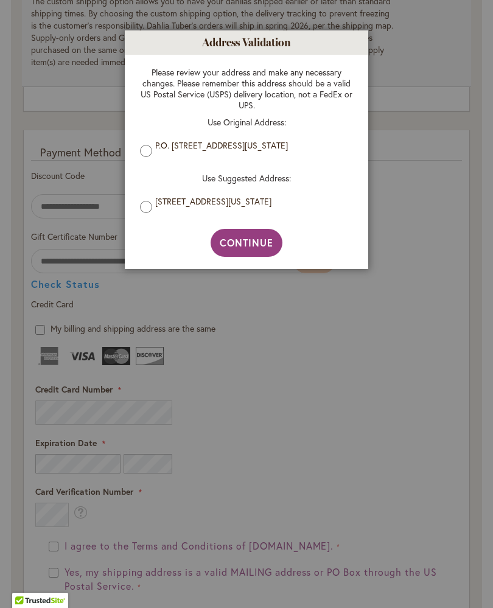
click at [265, 244] on span "Continue" at bounding box center [247, 242] width 54 height 13
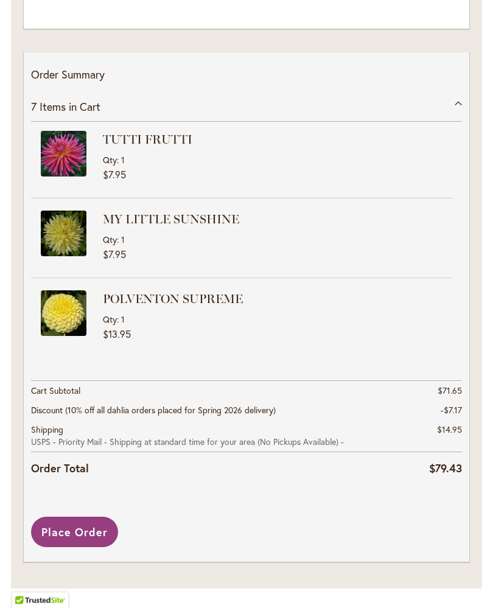
scroll to position [2046, 0]
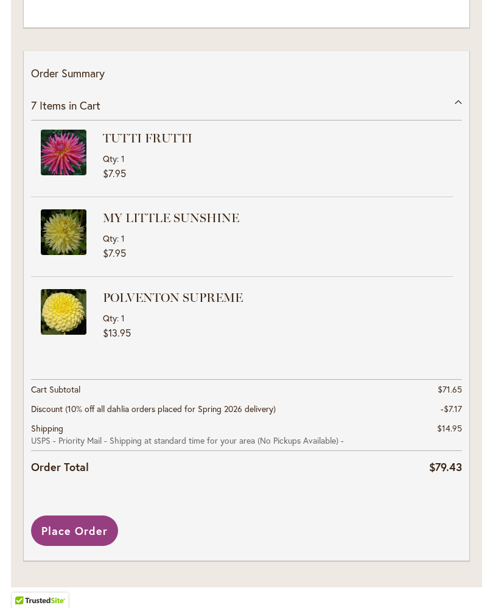
click at [86, 532] on span "Place Order" at bounding box center [74, 531] width 66 height 15
